Goal: Entertainment & Leisure: Browse casually

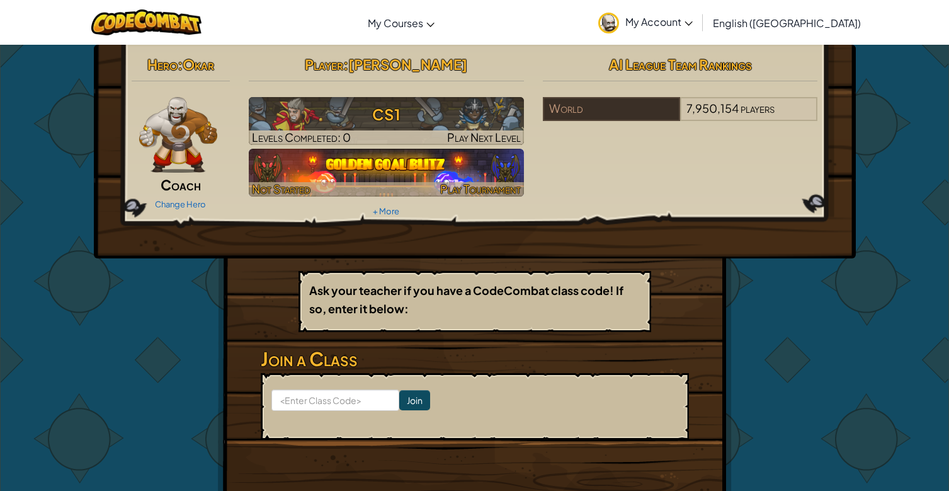
click at [327, 174] on img at bounding box center [386, 173] width 275 height 48
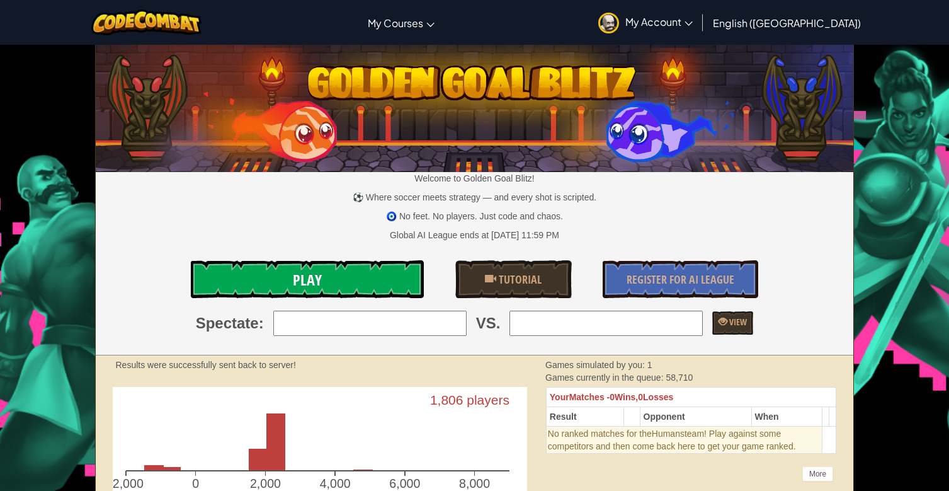
click at [338, 278] on link "Play" at bounding box center [307, 279] width 233 height 38
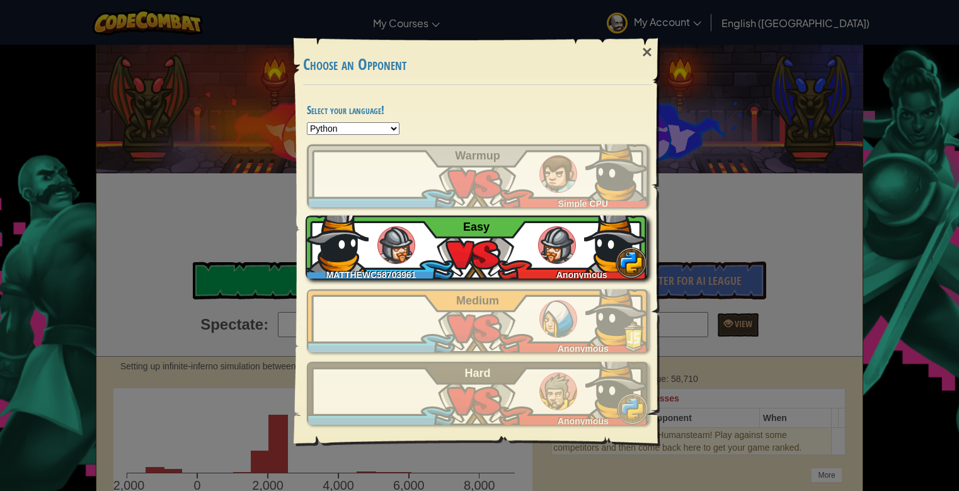
click at [425, 243] on div "MATTHEWC58703961 Anonymous Easy" at bounding box center [475, 246] width 341 height 63
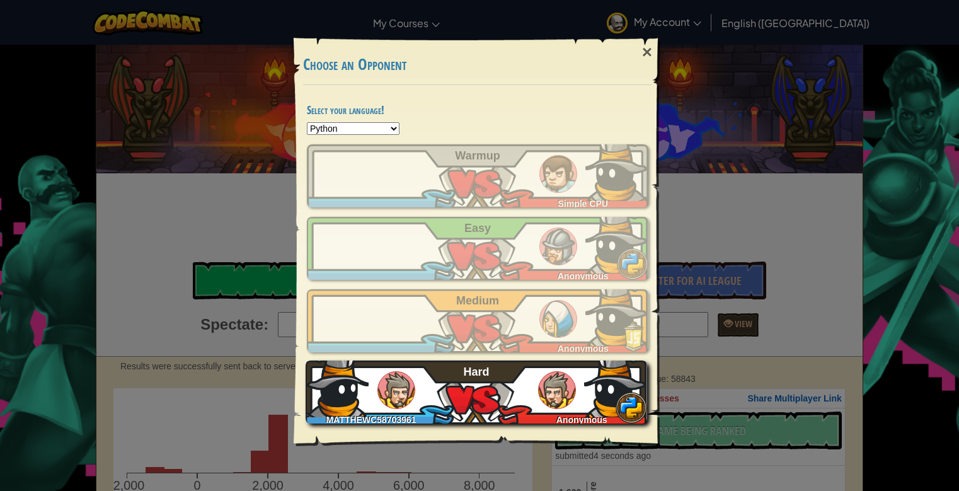
click at [421, 394] on div "MATTHEWC58703961 Anonymous Hard" at bounding box center [475, 391] width 341 height 63
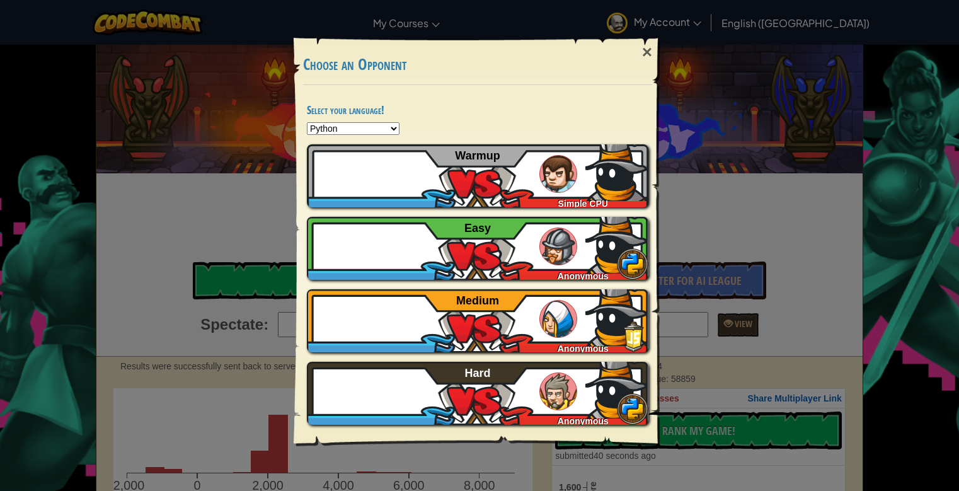
click at [641, 54] on div "×" at bounding box center [646, 52] width 29 height 37
